Goal: Task Accomplishment & Management: Use online tool/utility

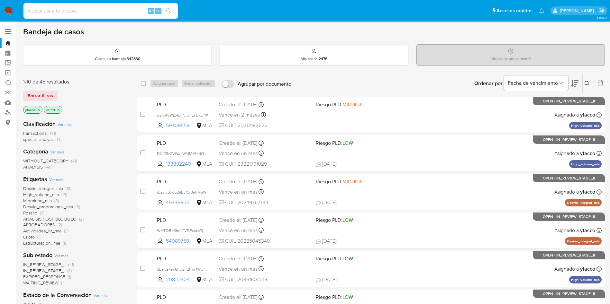
click at [75, 13] on input at bounding box center [100, 11] width 154 height 8
paste input "71913359"
type input "71913359"
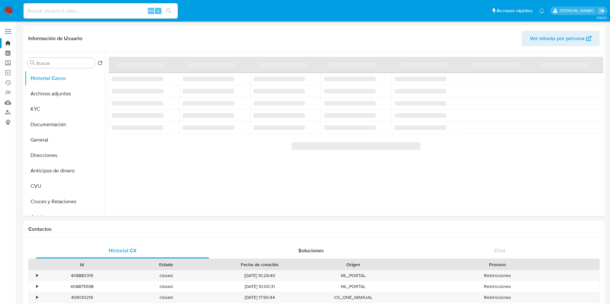
select select "10"
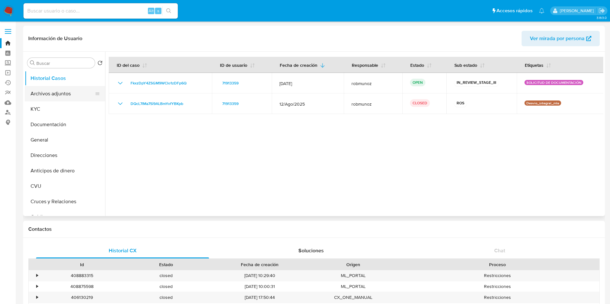
click at [69, 94] on button "Archivos adjuntos" at bounding box center [62, 93] width 75 height 15
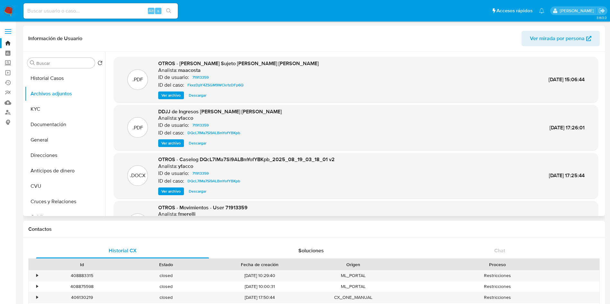
click at [171, 99] on span "Ver archivo" at bounding box center [170, 95] width 19 height 6
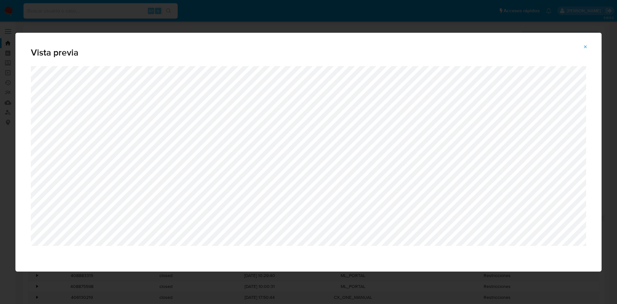
click at [584, 41] on div "Vista previa" at bounding box center [308, 49] width 586 height 33
click at [587, 45] on icon "Attachment preview" at bounding box center [585, 46] width 5 height 5
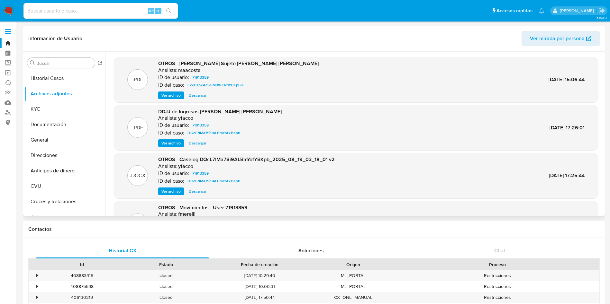
click at [171, 192] on span "Ver archivo" at bounding box center [170, 191] width 19 height 6
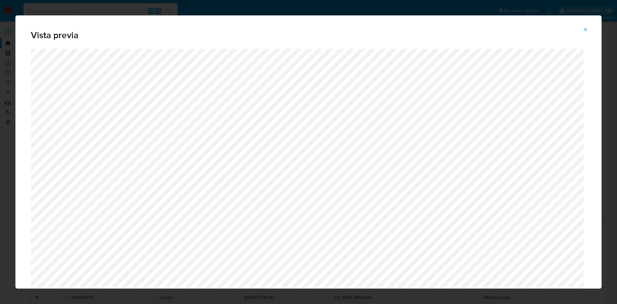
drag, startPoint x: 599, startPoint y: 64, endPoint x: 604, endPoint y: 89, distance: 25.4
click at [604, 89] on div "Vista previa" at bounding box center [308, 152] width 617 height 304
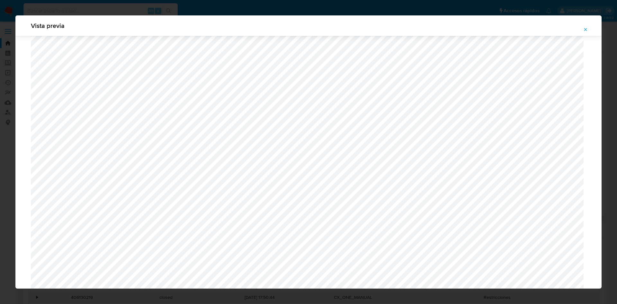
scroll to position [471, 0]
click at [586, 29] on icon "Attachment preview" at bounding box center [585, 29] width 5 height 5
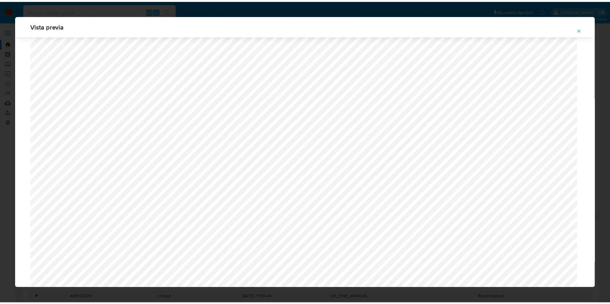
scroll to position [0, 0]
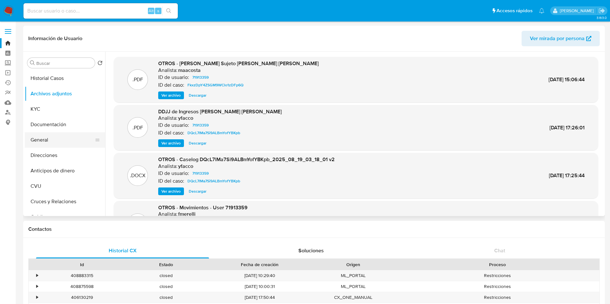
click at [40, 138] on button "General" at bounding box center [62, 139] width 75 height 15
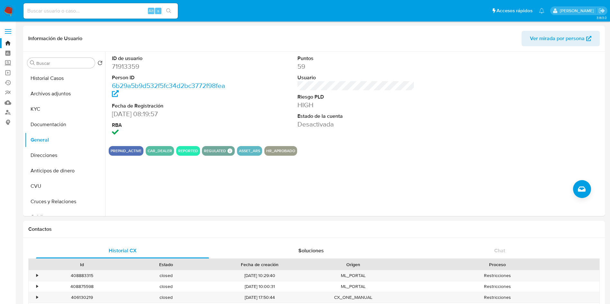
click at [128, 68] on dd "71913359" at bounding box center [170, 66] width 117 height 9
copy dd "71913359"
click at [68, 89] on button "Archivos adjuntos" at bounding box center [62, 93] width 75 height 15
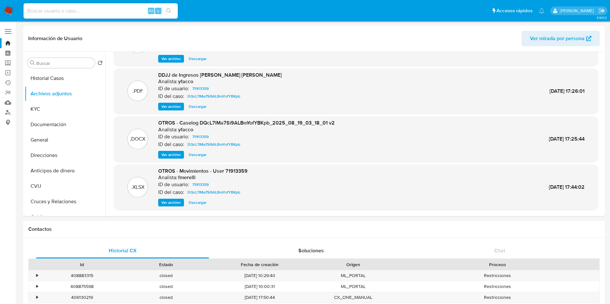
scroll to position [54, 0]
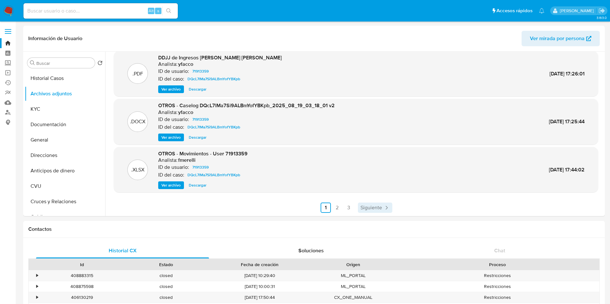
click at [374, 209] on span "Siguiente" at bounding box center [371, 207] width 22 height 5
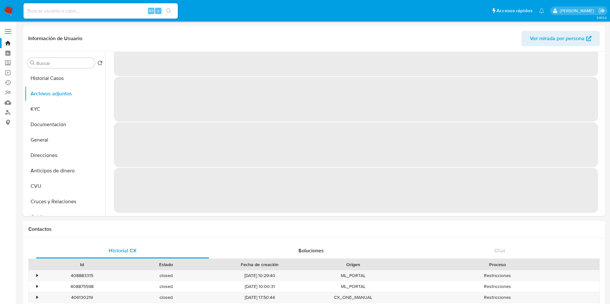
scroll to position [0, 0]
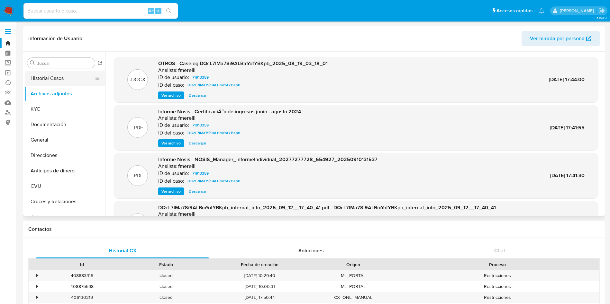
click at [59, 80] on button "Historial Casos" at bounding box center [62, 78] width 75 height 15
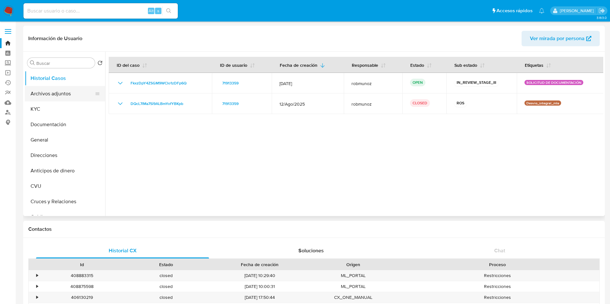
click at [58, 101] on button "Archivos adjuntos" at bounding box center [62, 93] width 75 height 15
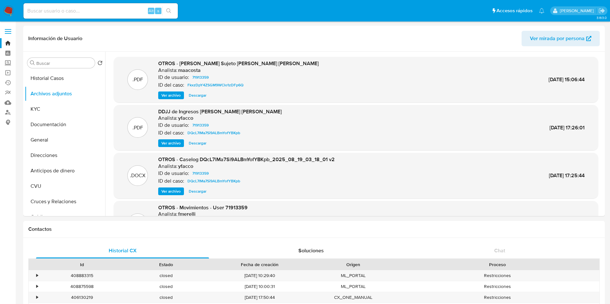
drag, startPoint x: 603, startPoint y: 106, endPoint x: 604, endPoint y: 155, distance: 48.9
click at [604, 155] on div "Buscar Volver al orden por defecto Historial Casos Archivos adjuntos KYC Docume…" at bounding box center [313, 134] width 581 height 165
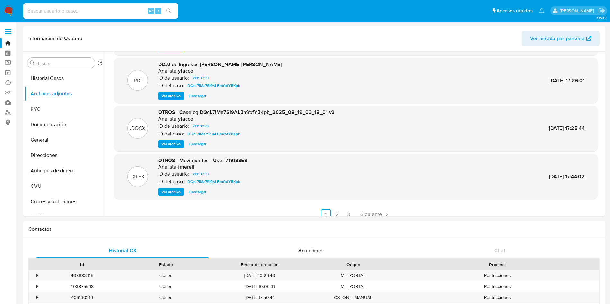
scroll to position [54, 0]
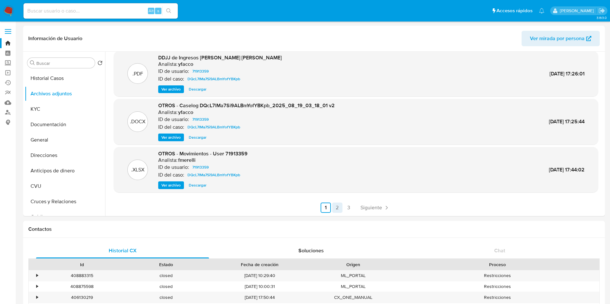
click at [335, 209] on link "2" at bounding box center [337, 208] width 10 height 10
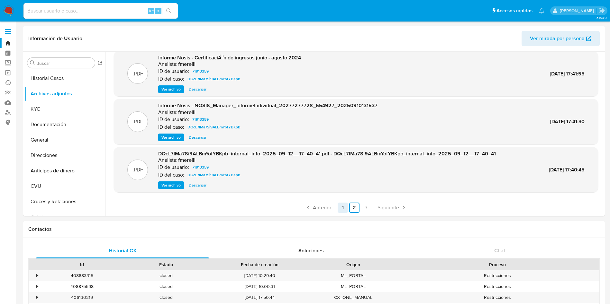
click at [342, 207] on link "1" at bounding box center [343, 208] width 10 height 10
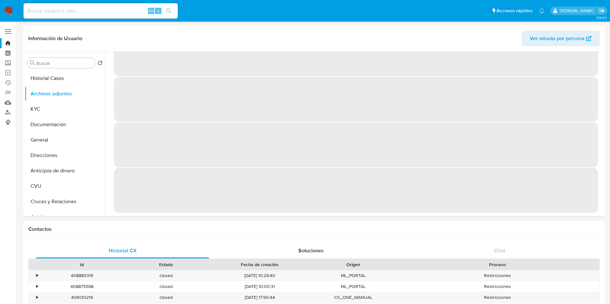
scroll to position [0, 0]
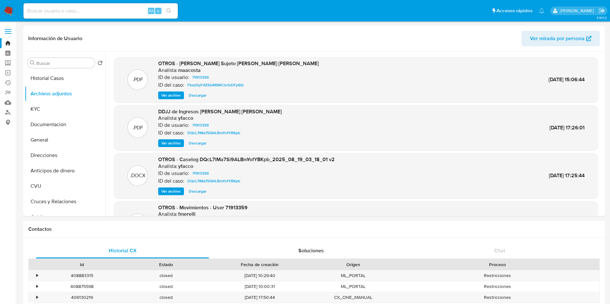
click at [165, 190] on span "Ver archivo" at bounding box center [170, 191] width 19 height 6
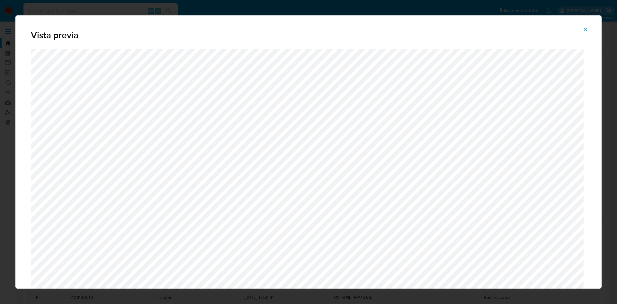
click at [585, 28] on icon "Attachment preview" at bounding box center [585, 29] width 5 height 5
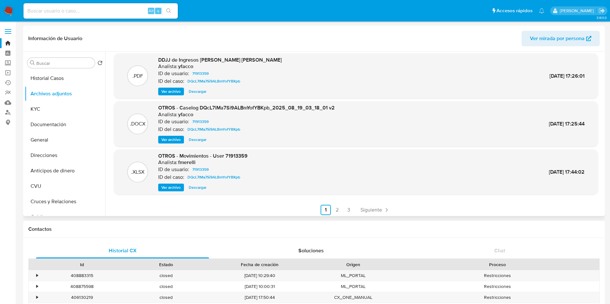
scroll to position [54, 0]
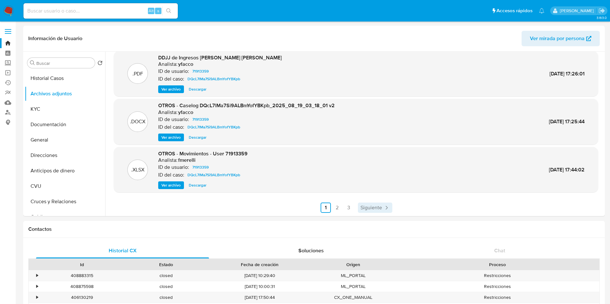
click at [365, 206] on span "Siguiente" at bounding box center [371, 207] width 22 height 5
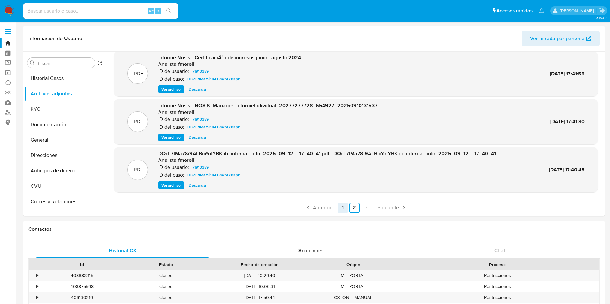
click at [342, 208] on link "1" at bounding box center [343, 208] width 10 height 10
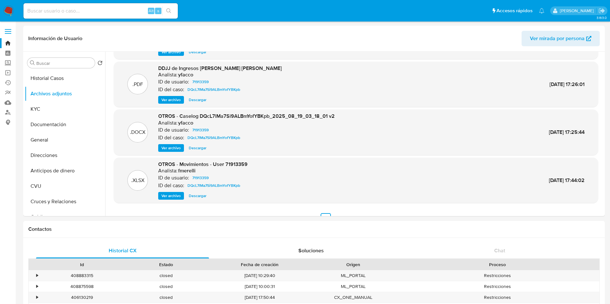
scroll to position [47, 0]
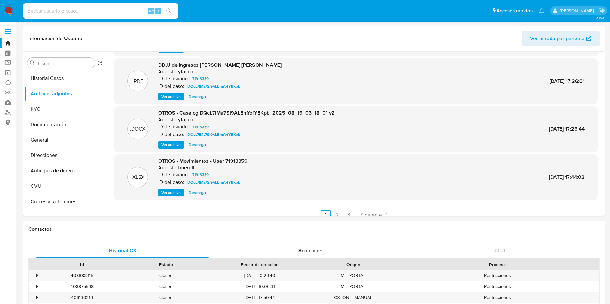
click at [199, 194] on span "Descargar" at bounding box center [198, 193] width 18 height 6
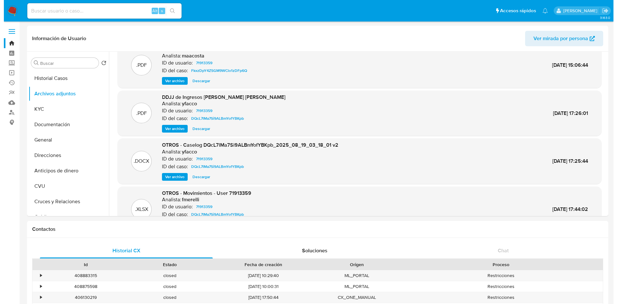
scroll to position [0, 0]
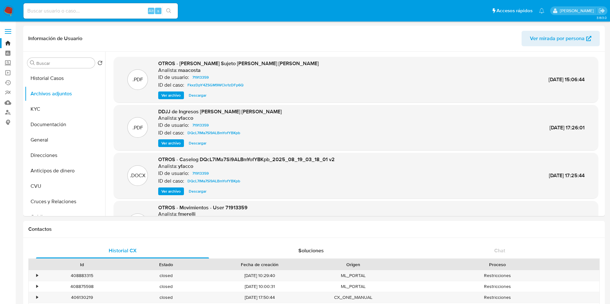
click at [170, 191] on span "Ver archivo" at bounding box center [170, 191] width 19 height 6
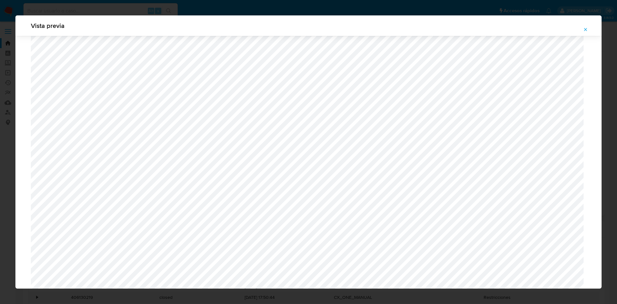
scroll to position [469, 0]
click at [585, 27] on icon "Attachment preview" at bounding box center [585, 29] width 5 height 5
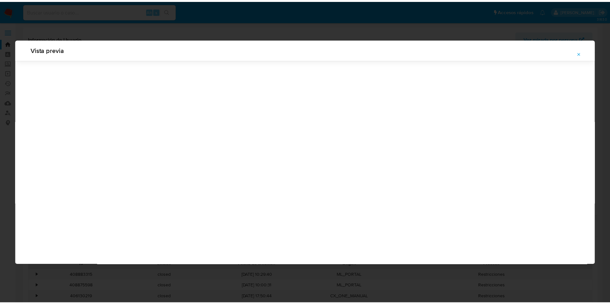
scroll to position [0, 0]
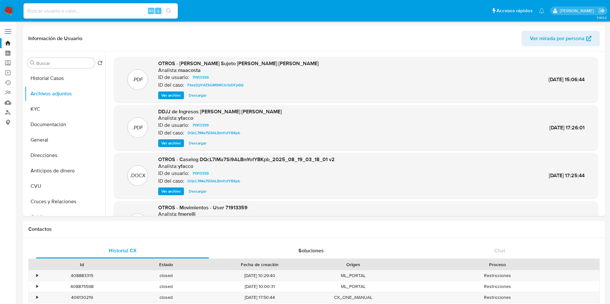
click at [171, 145] on span "Ver archivo" at bounding box center [170, 143] width 19 height 6
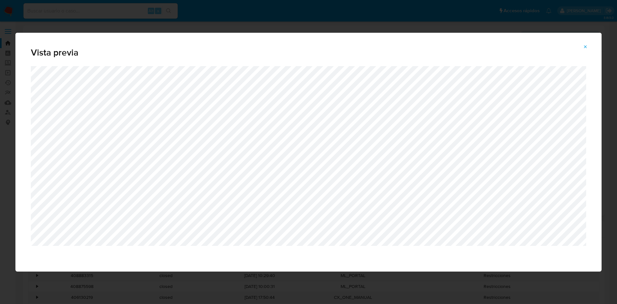
click at [585, 42] on span "Attachment preview" at bounding box center [585, 46] width 5 height 9
